Goal: Ask a question: Seek information or help from site administrators or community

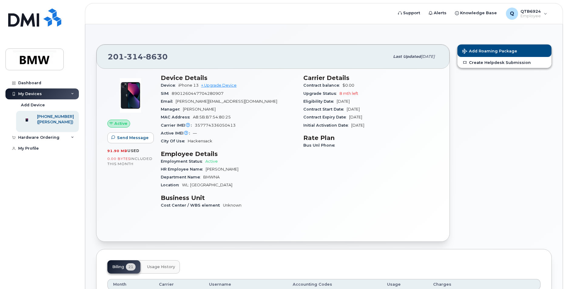
click at [331, 203] on div "Carrier Details Contract balance $0.00 Upgrade Status 8 mth left Eligibility Da…" at bounding box center [371, 144] width 143 height 147
click at [371, 14] on link "Alerts" at bounding box center [437, 13] width 26 height 12
click at [371, 14] on span "Employee" at bounding box center [530, 16] width 20 height 5
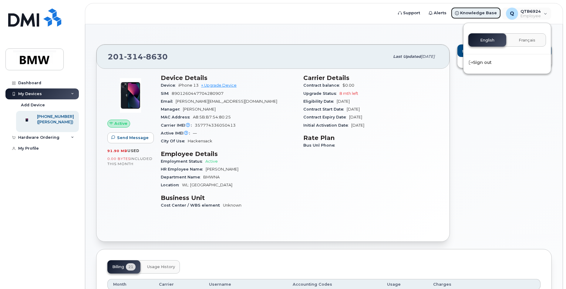
click at [371, 14] on span "Knowledge Base" at bounding box center [478, 13] width 37 height 6
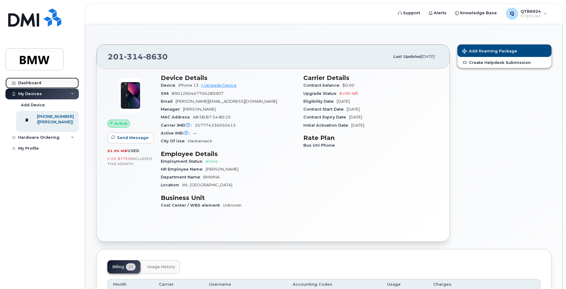
click at [29, 83] on div "Dashboard" at bounding box center [29, 83] width 23 height 5
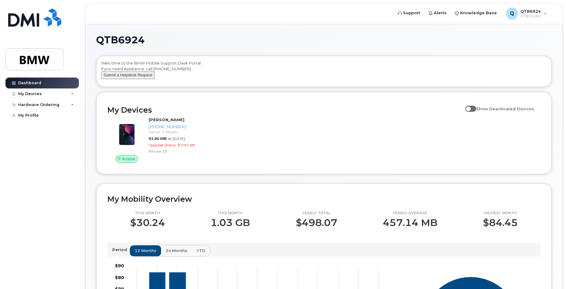
click at [135, 79] on button "Submit a Helpdesk Request" at bounding box center [128, 76] width 54 height 8
click at [480, 14] on span "Knowledge Base" at bounding box center [478, 13] width 37 height 6
